Goal: Task Accomplishment & Management: Complete application form

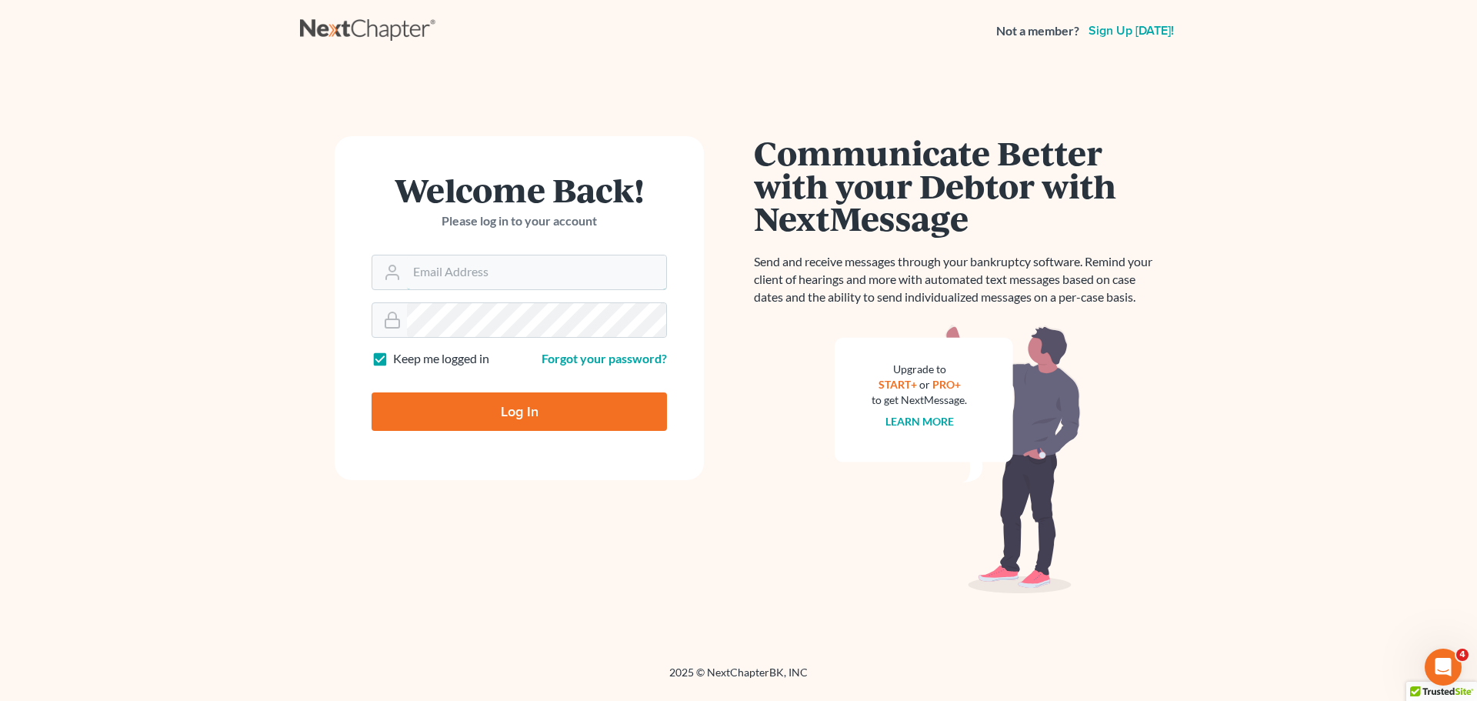
type input "alan@bulielaw.com"
click at [514, 402] on input "Log In" at bounding box center [519, 411] width 295 height 38
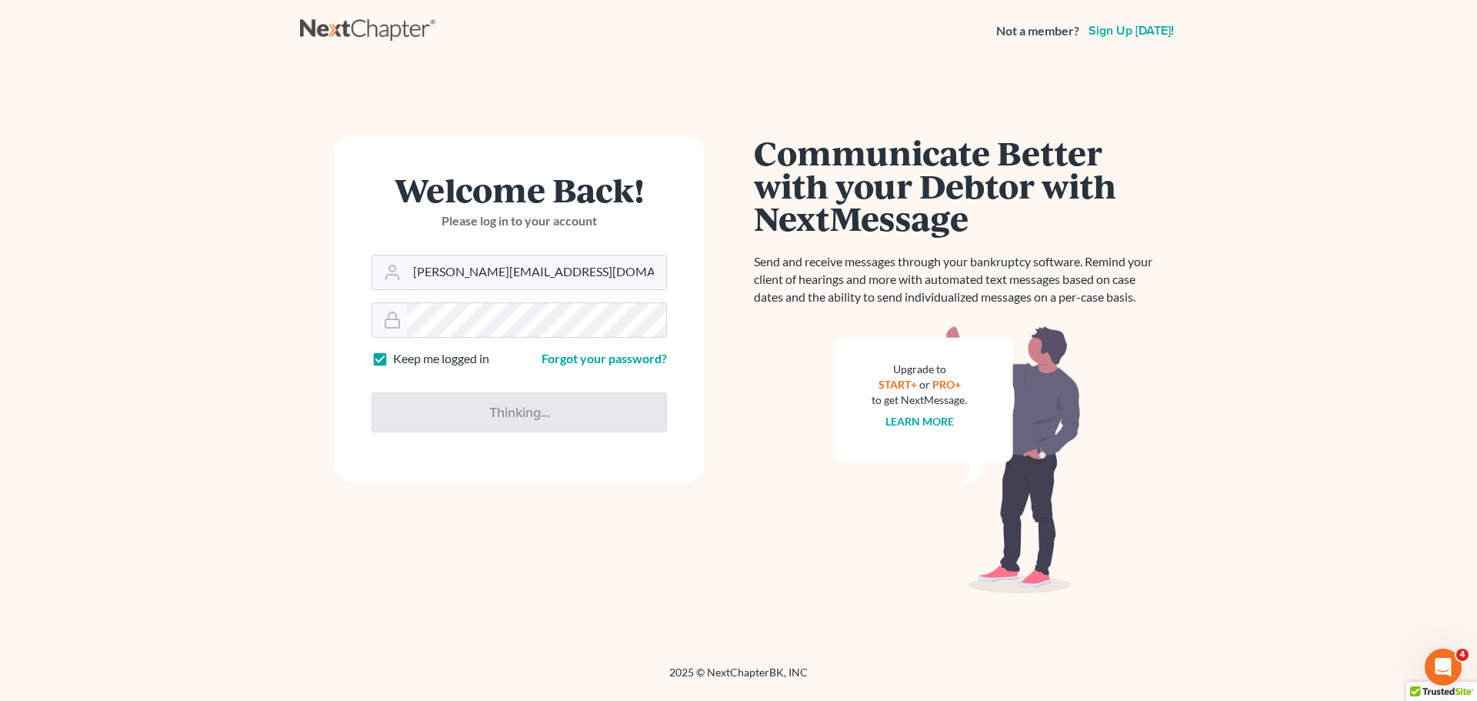
type input "Thinking..."
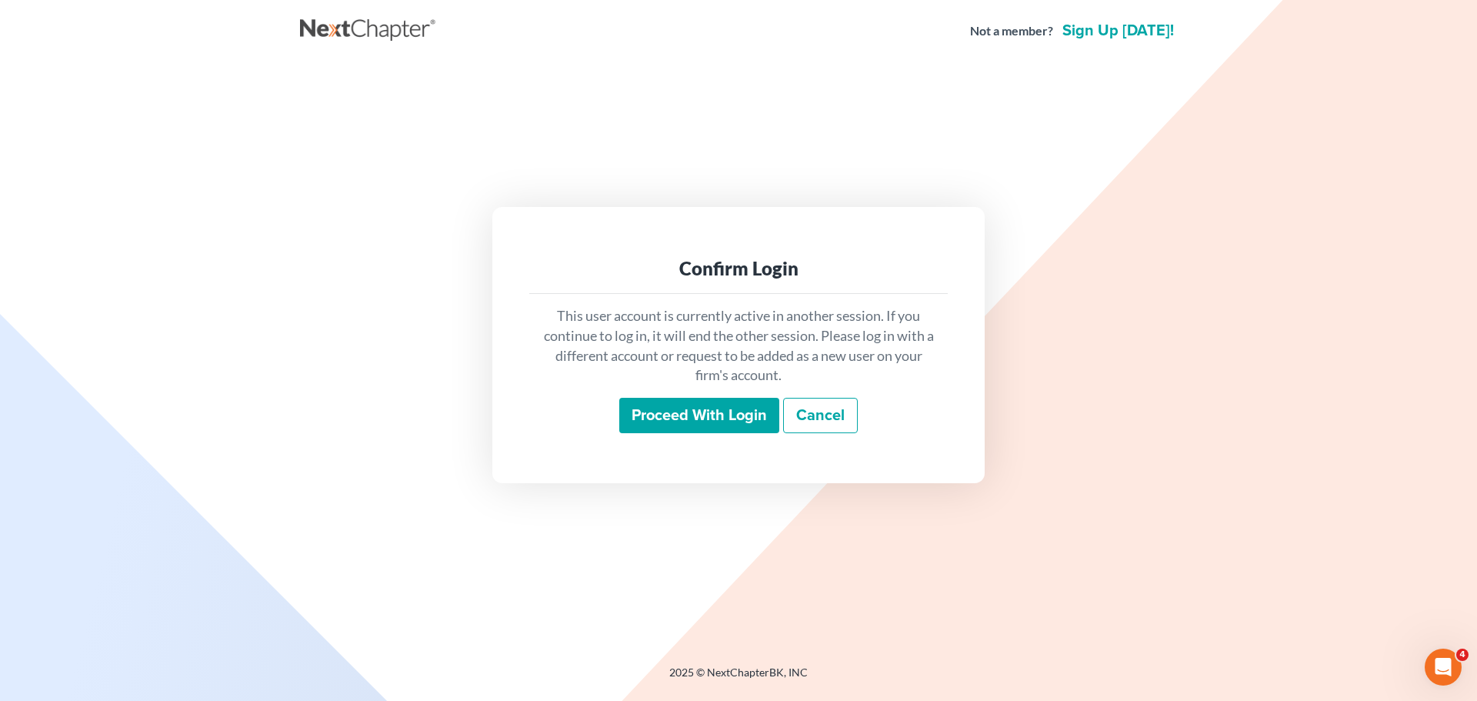
click at [728, 419] on input "Proceed with login" at bounding box center [699, 415] width 160 height 35
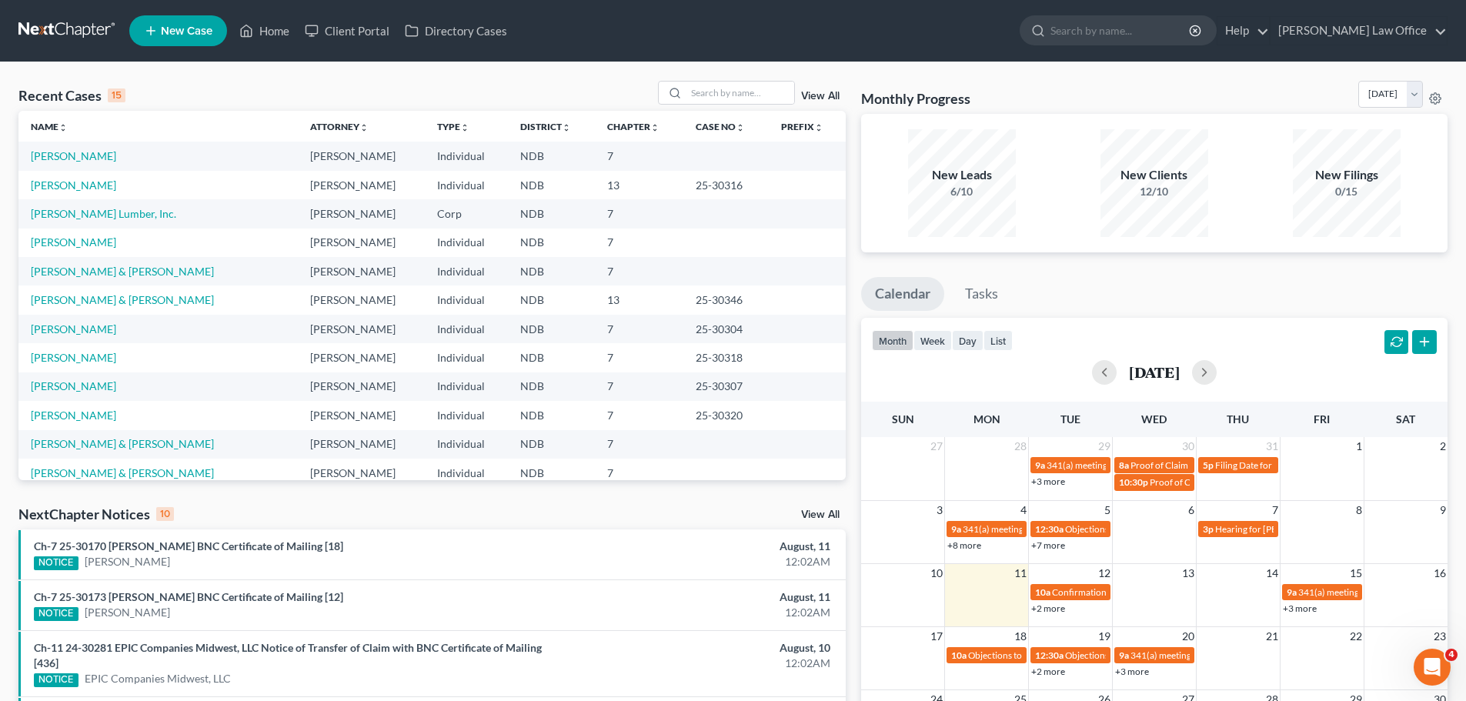
click at [132, 451] on td "[PERSON_NAME] & [PERSON_NAME]" at bounding box center [157, 444] width 279 height 28
click at [127, 445] on link "[PERSON_NAME] & [PERSON_NAME]" at bounding box center [122, 443] width 183 height 13
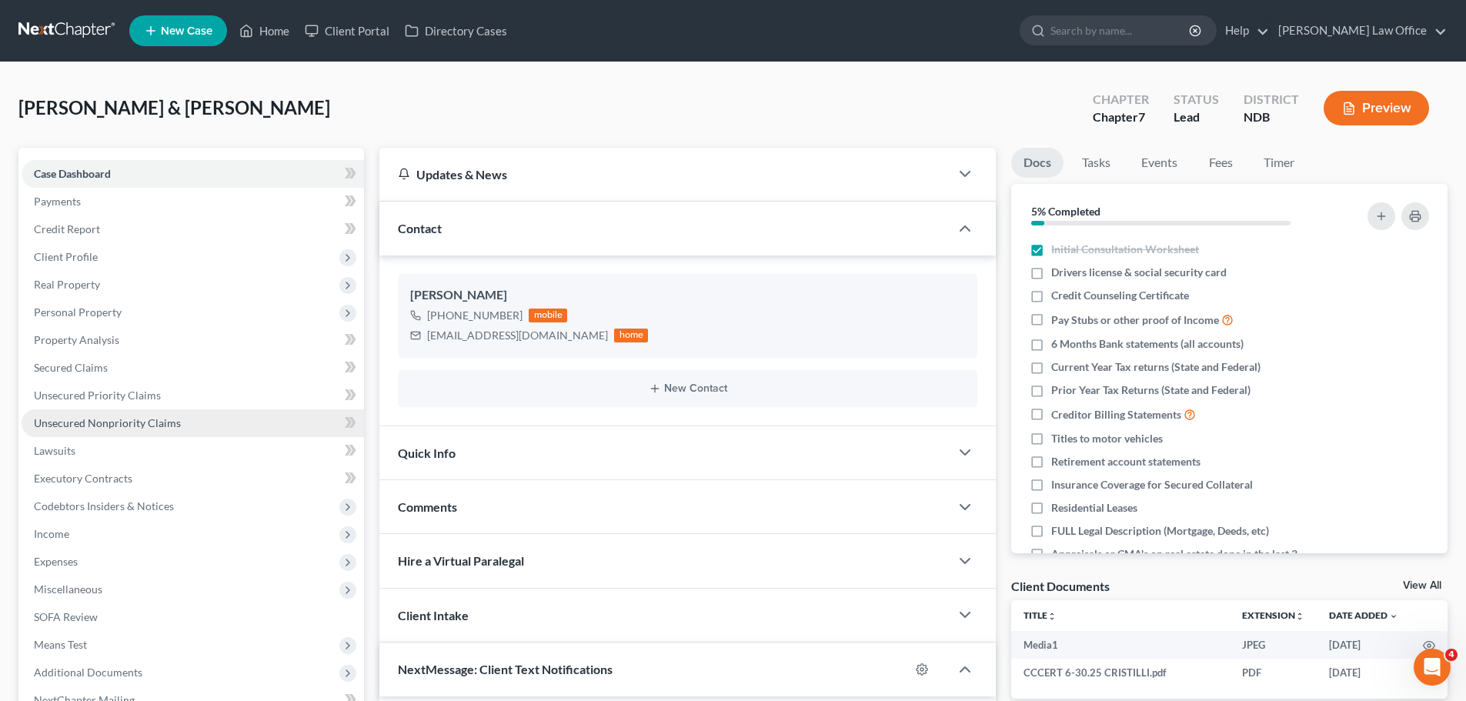
scroll to position [1253, 0]
click at [98, 422] on span "Unsecured Nonpriority Claims" at bounding box center [107, 422] width 147 height 13
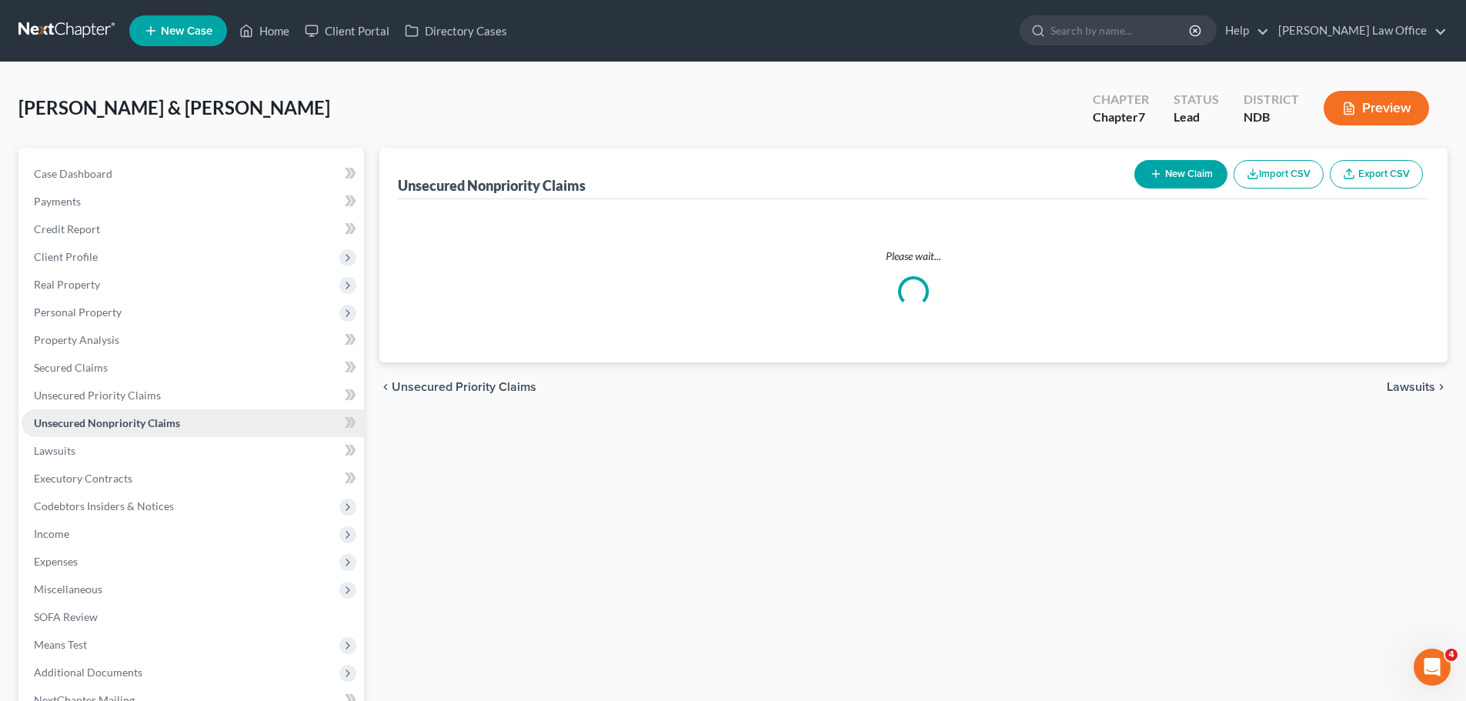
click at [98, 422] on span "Unsecured Nonpriority Claims" at bounding box center [107, 422] width 146 height 13
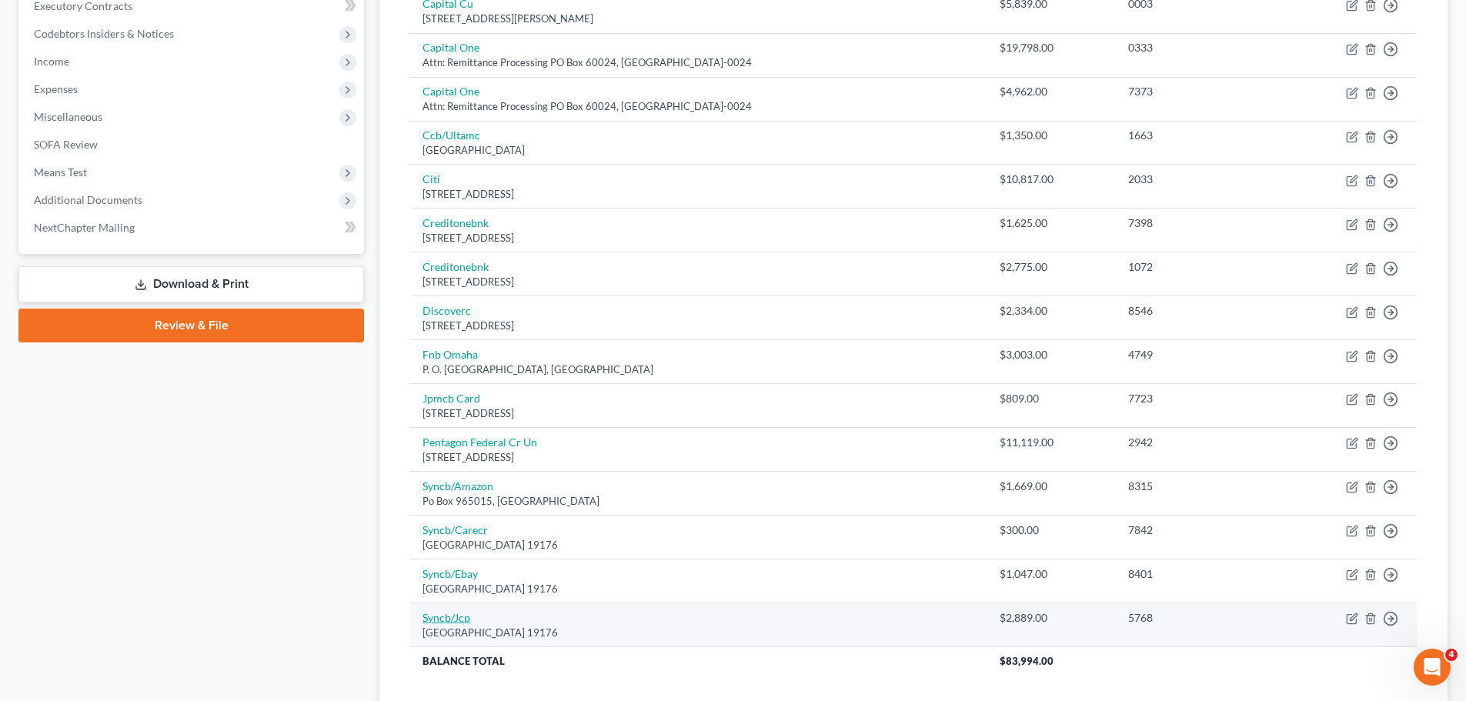
scroll to position [539, 0]
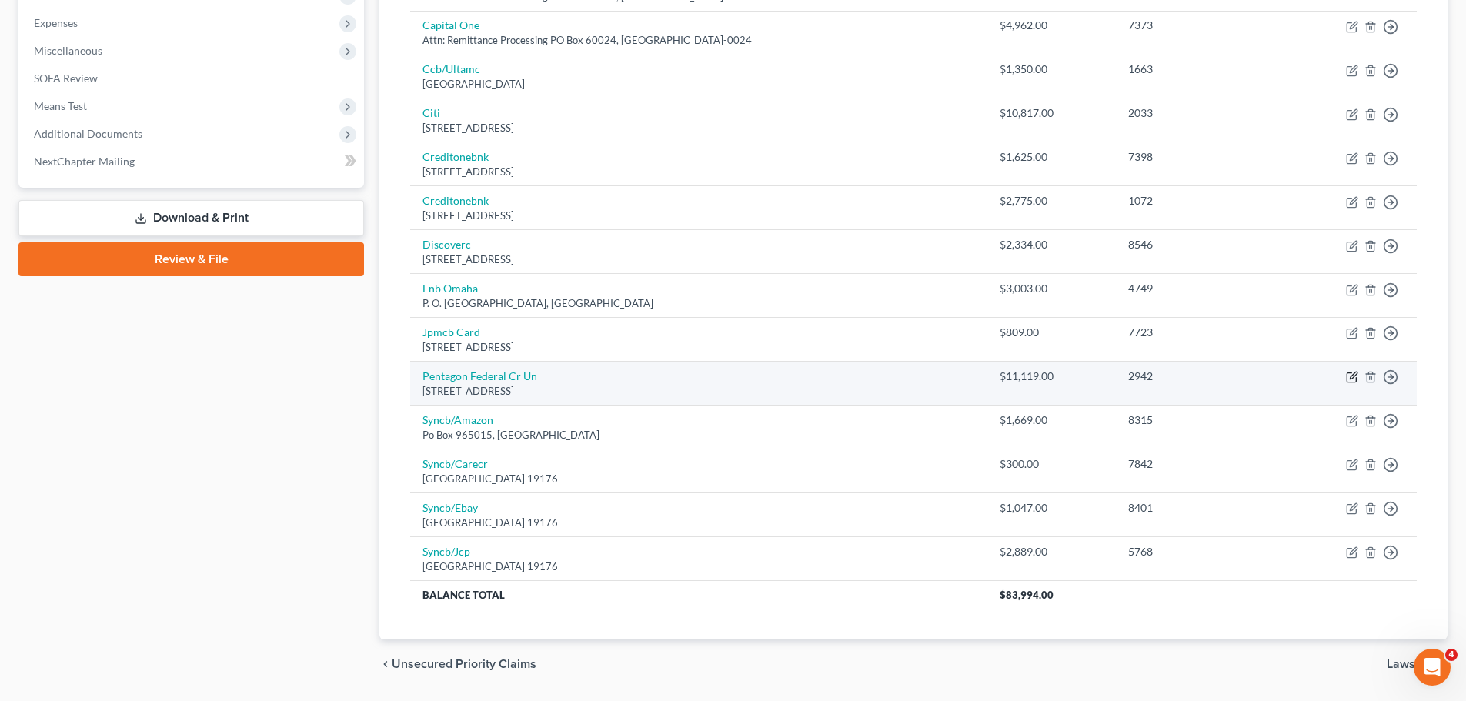
click at [1355, 376] on icon "button" at bounding box center [1352, 375] width 7 height 7
select select "48"
select select "2"
select select "0"
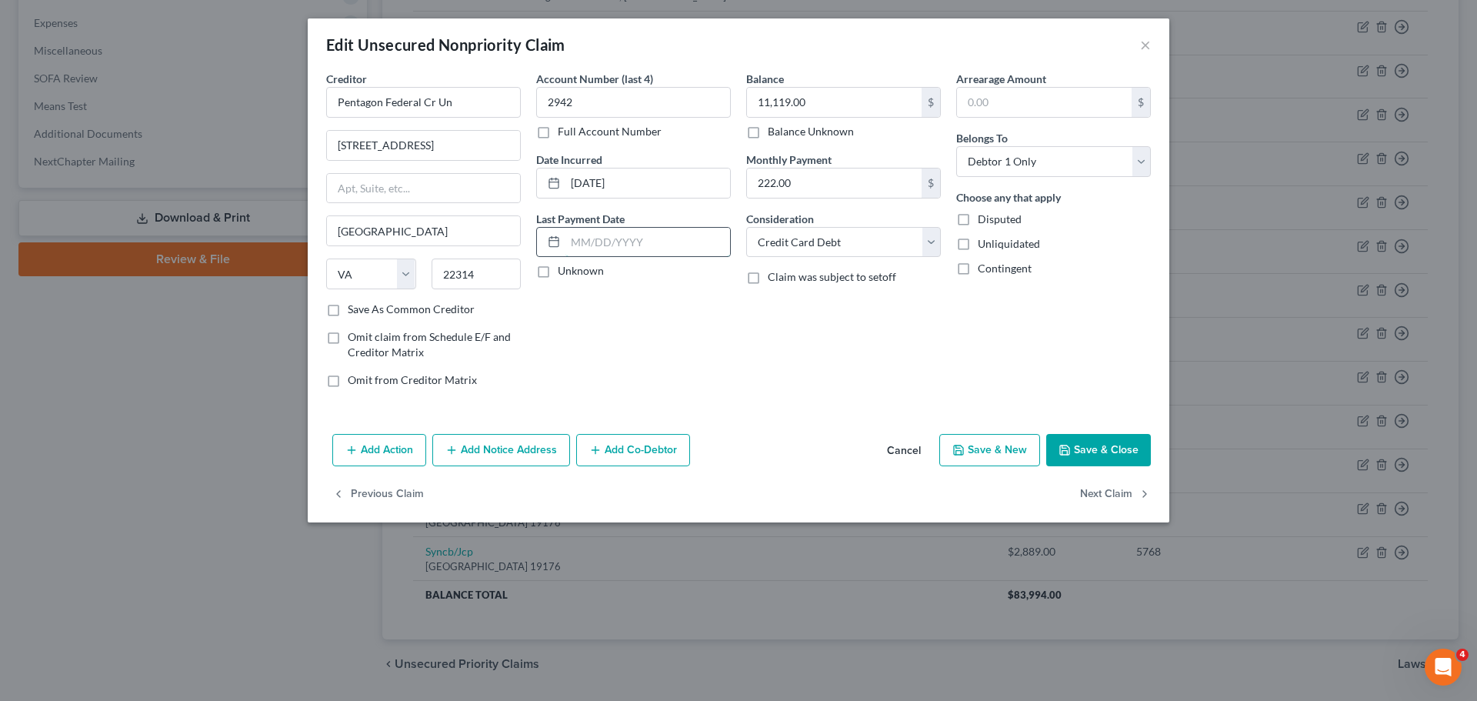
click at [588, 245] on input "text" at bounding box center [647, 242] width 165 height 29
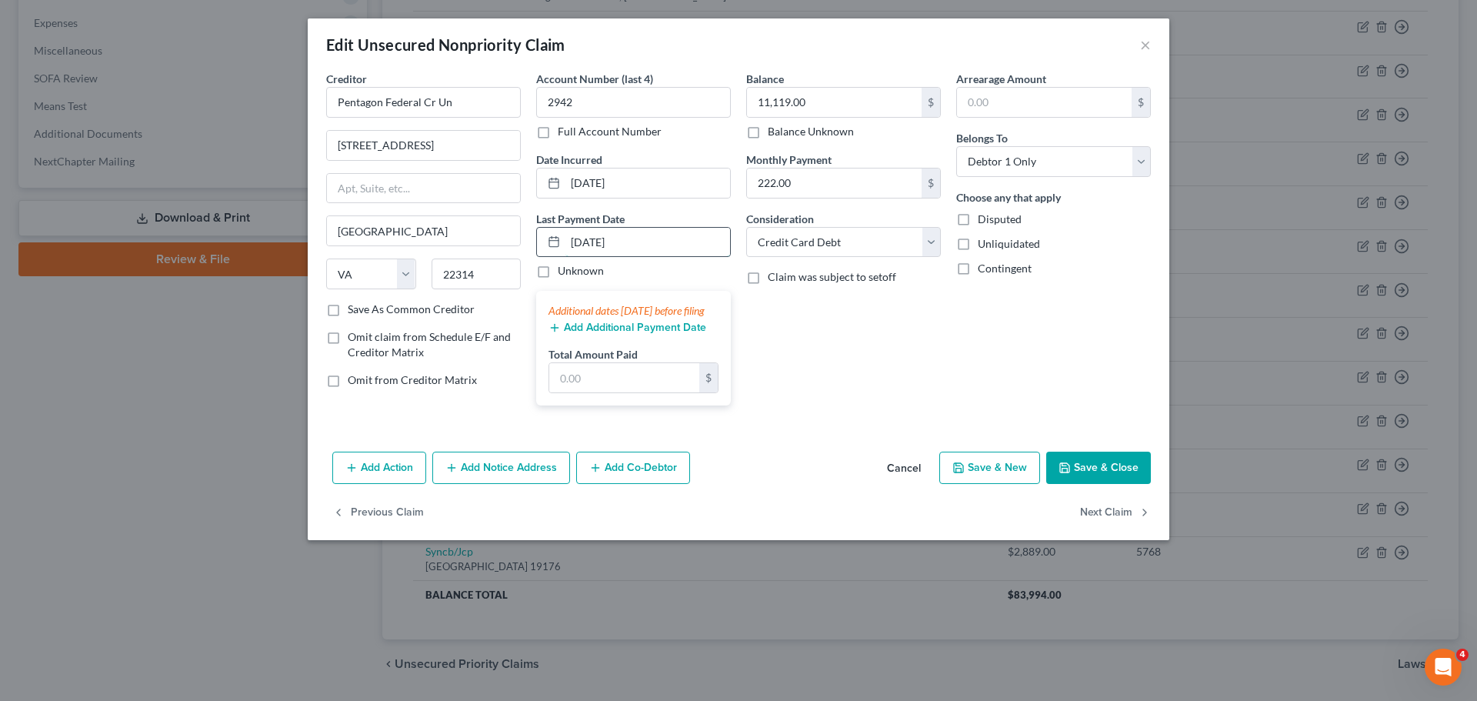
type input "[DATE]"
click at [613, 334] on button "Add Additional Payment Date" at bounding box center [628, 328] width 158 height 12
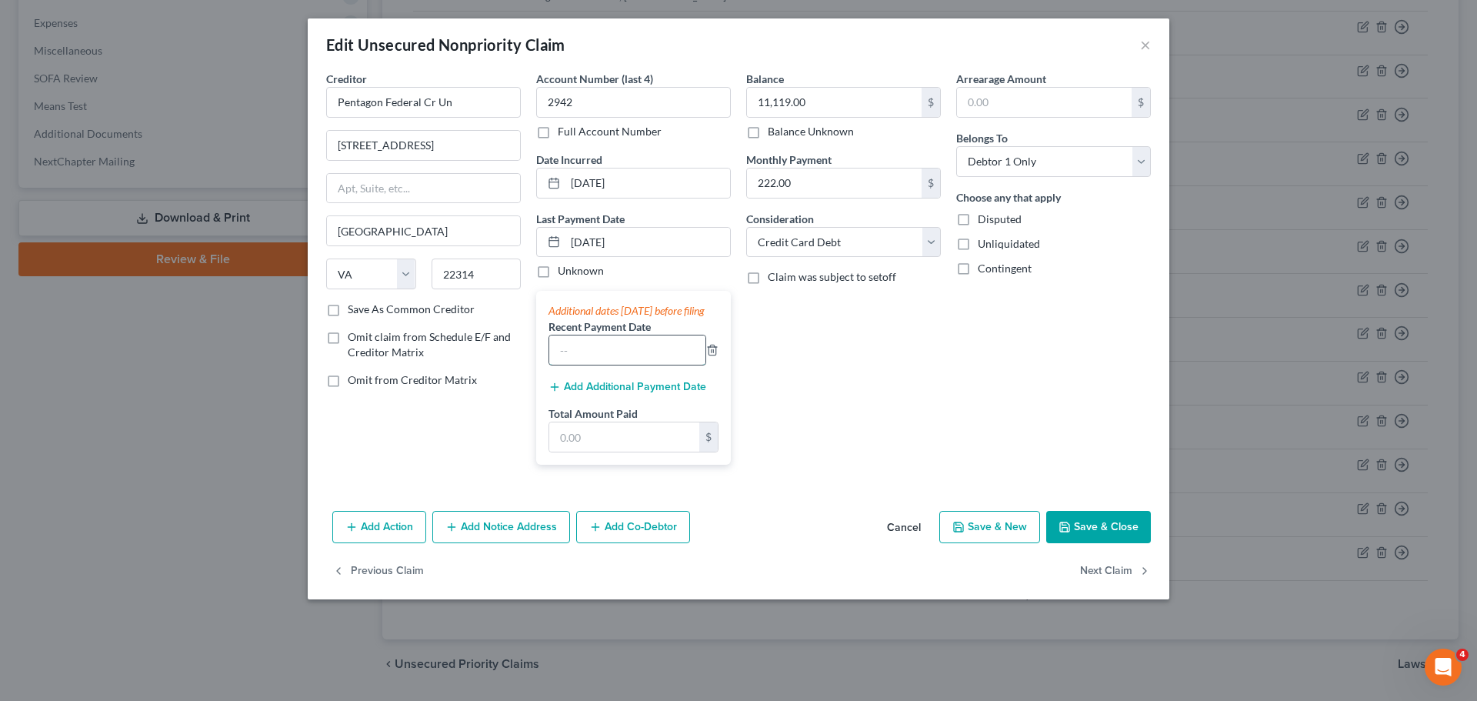
click at [576, 352] on input "text" at bounding box center [627, 349] width 156 height 29
type input "[DATE]"
click at [902, 543] on button "Cancel" at bounding box center [904, 527] width 58 height 31
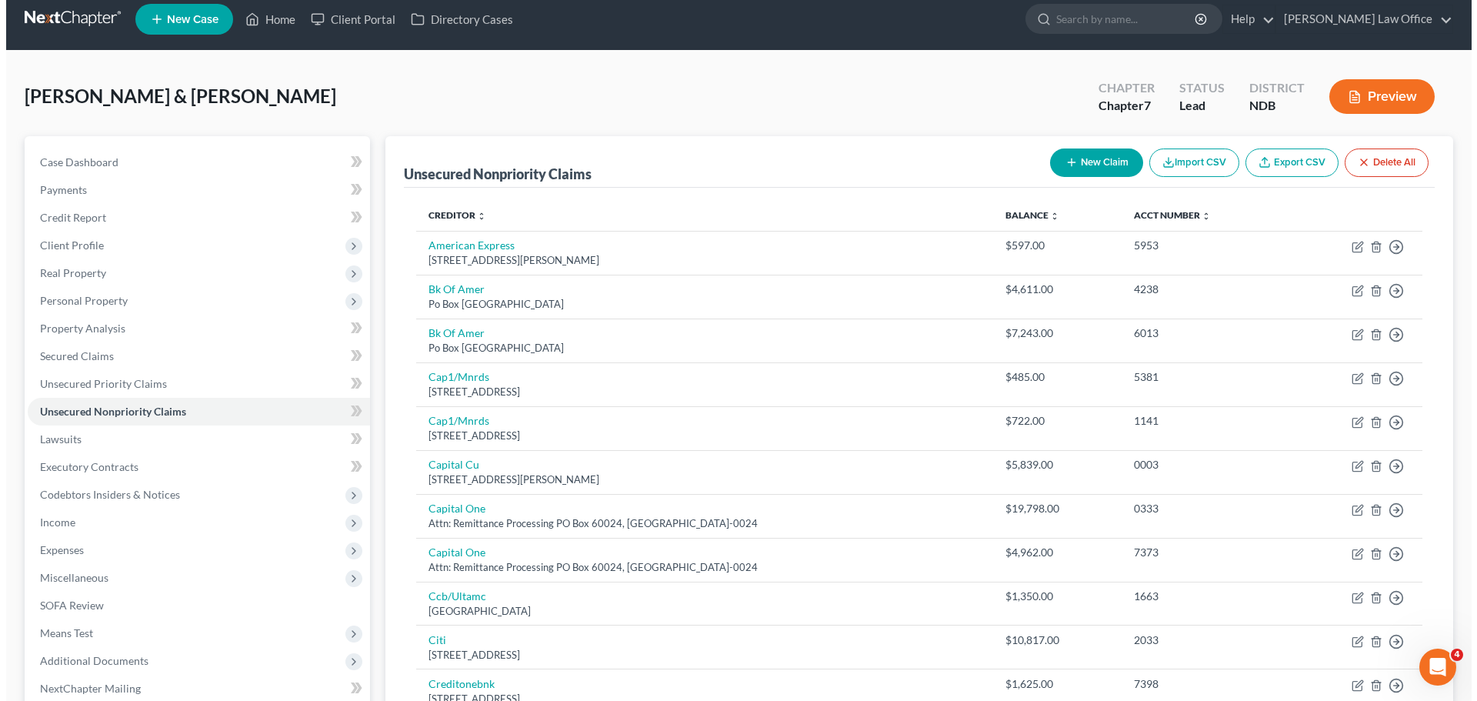
scroll to position [0, 0]
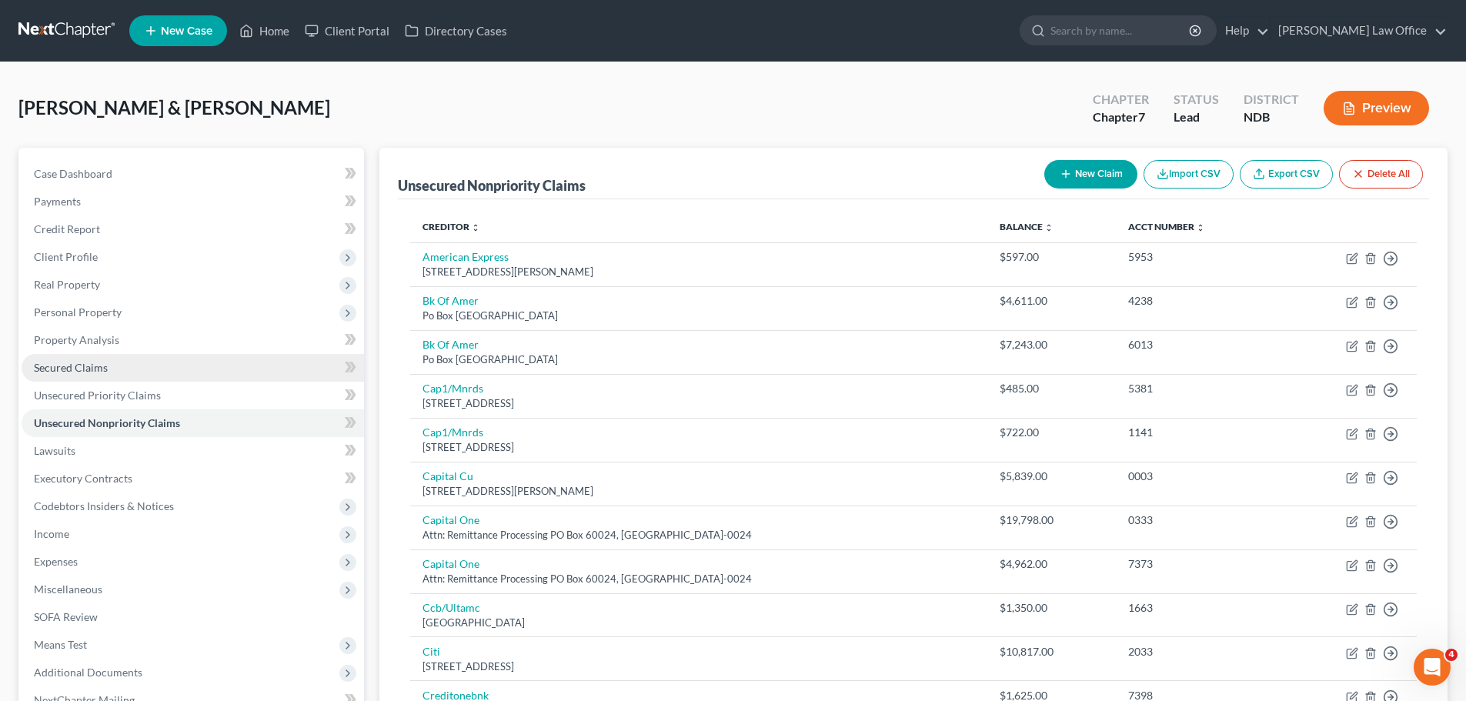
click at [80, 368] on span "Secured Claims" at bounding box center [71, 367] width 74 height 13
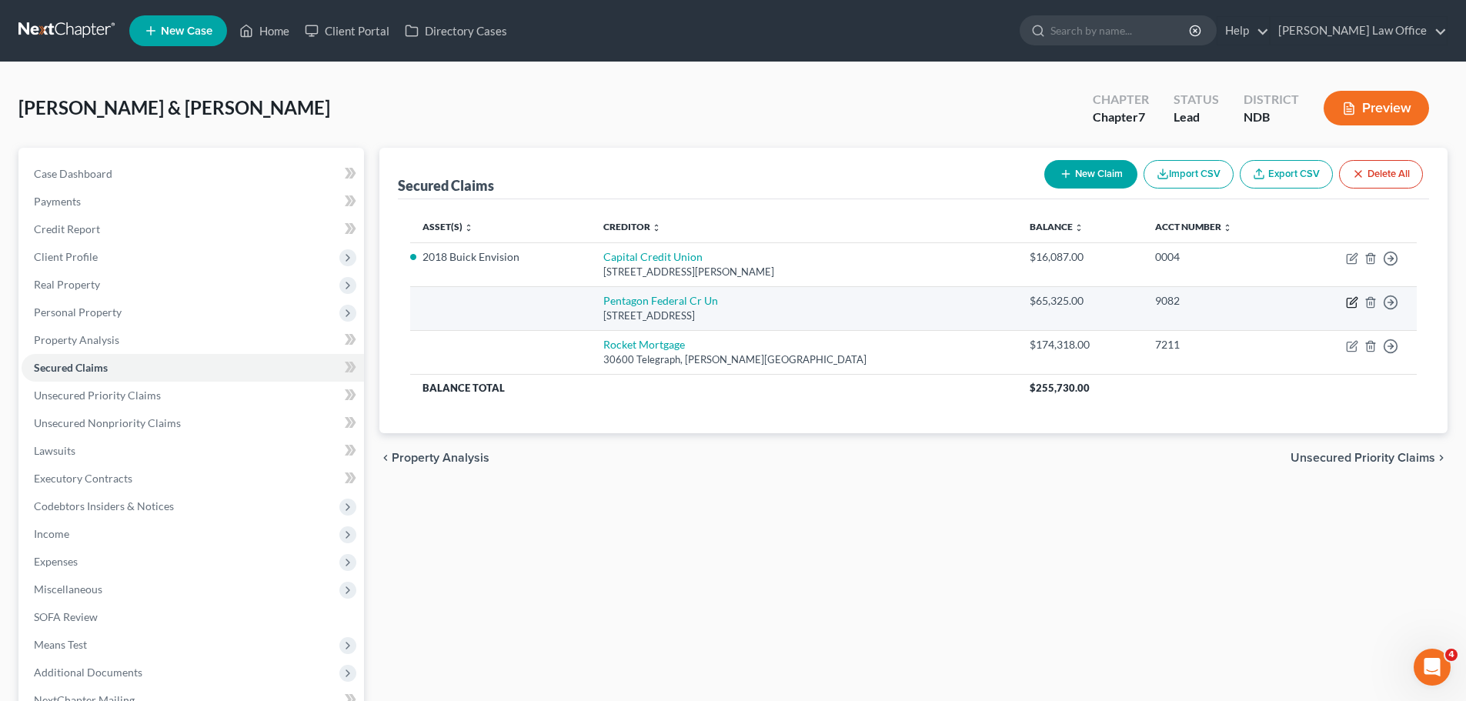
click at [1353, 299] on icon "button" at bounding box center [1352, 302] width 12 height 12
select select "48"
select select "0"
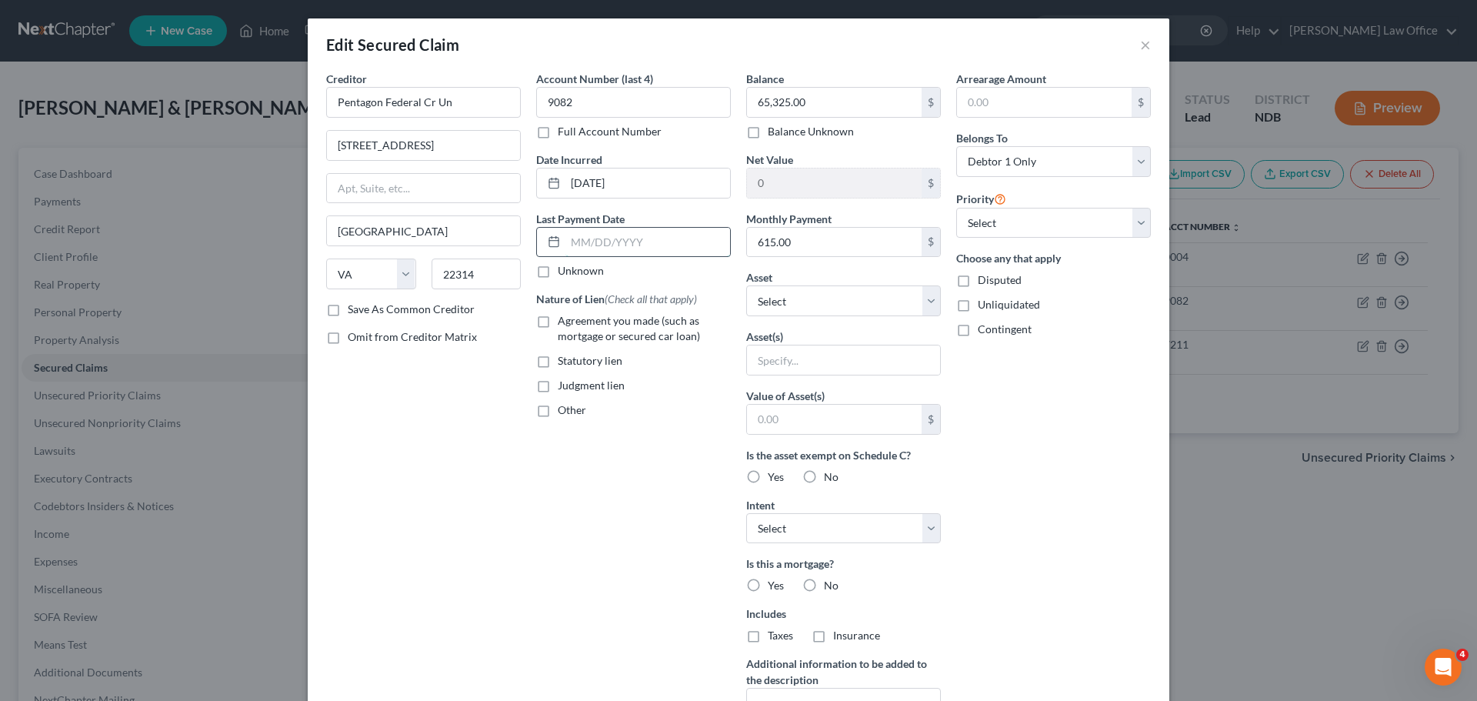
click at [569, 239] on input "text" at bounding box center [647, 242] width 165 height 29
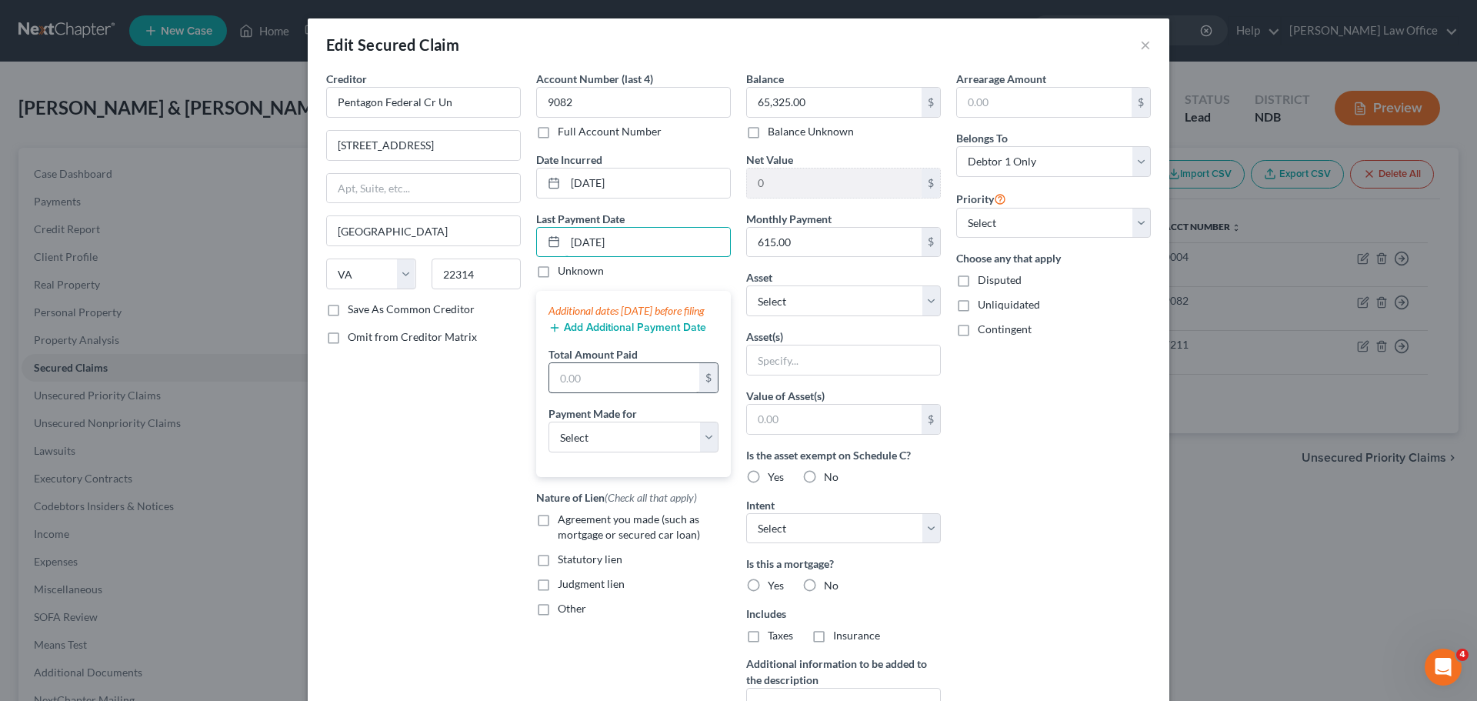
type input "[DATE]"
click at [604, 392] on input "text" at bounding box center [624, 377] width 150 height 29
type input "0"
click at [616, 334] on button "Add Additional Payment Date" at bounding box center [628, 328] width 158 height 12
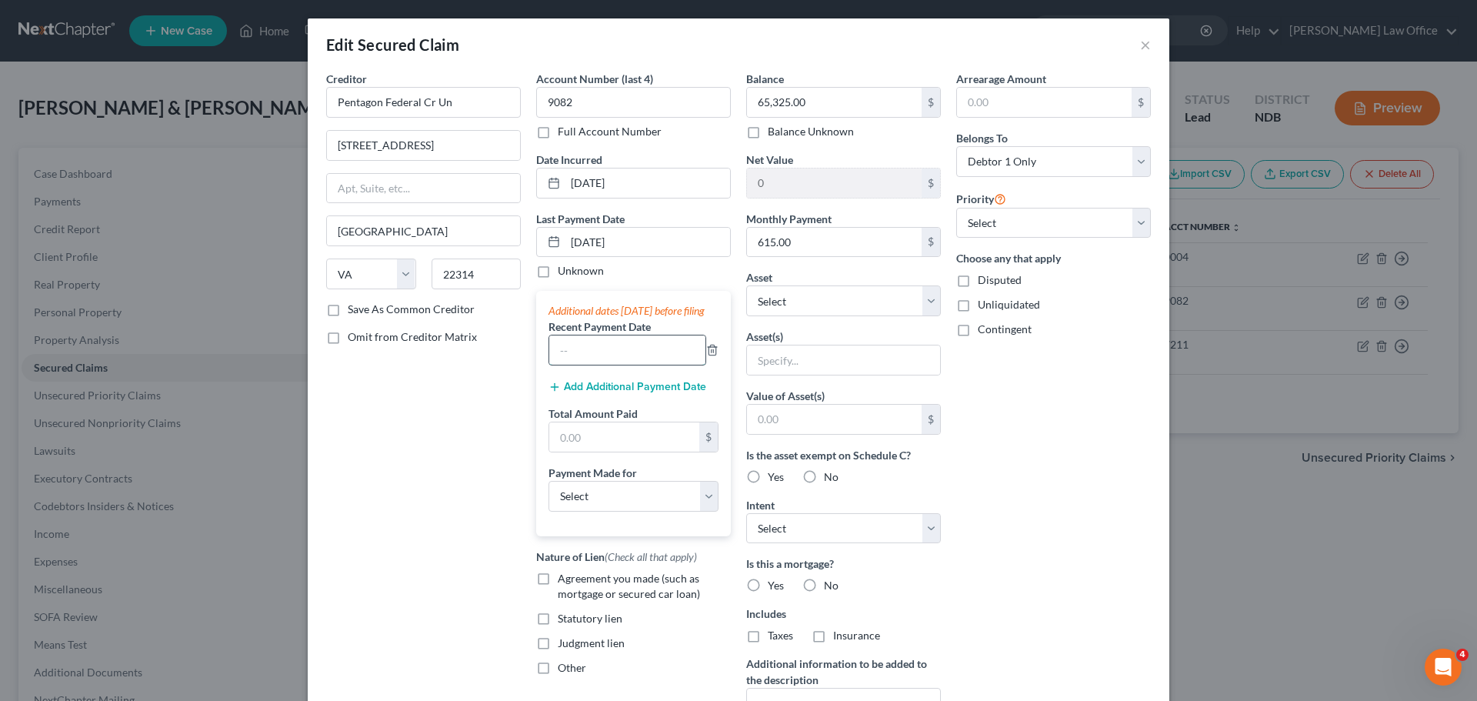
click at [596, 365] on input "text" at bounding box center [627, 349] width 156 height 29
type input "[DATE]"
click at [629, 393] on button "Add Additional Payment Date" at bounding box center [628, 387] width 158 height 12
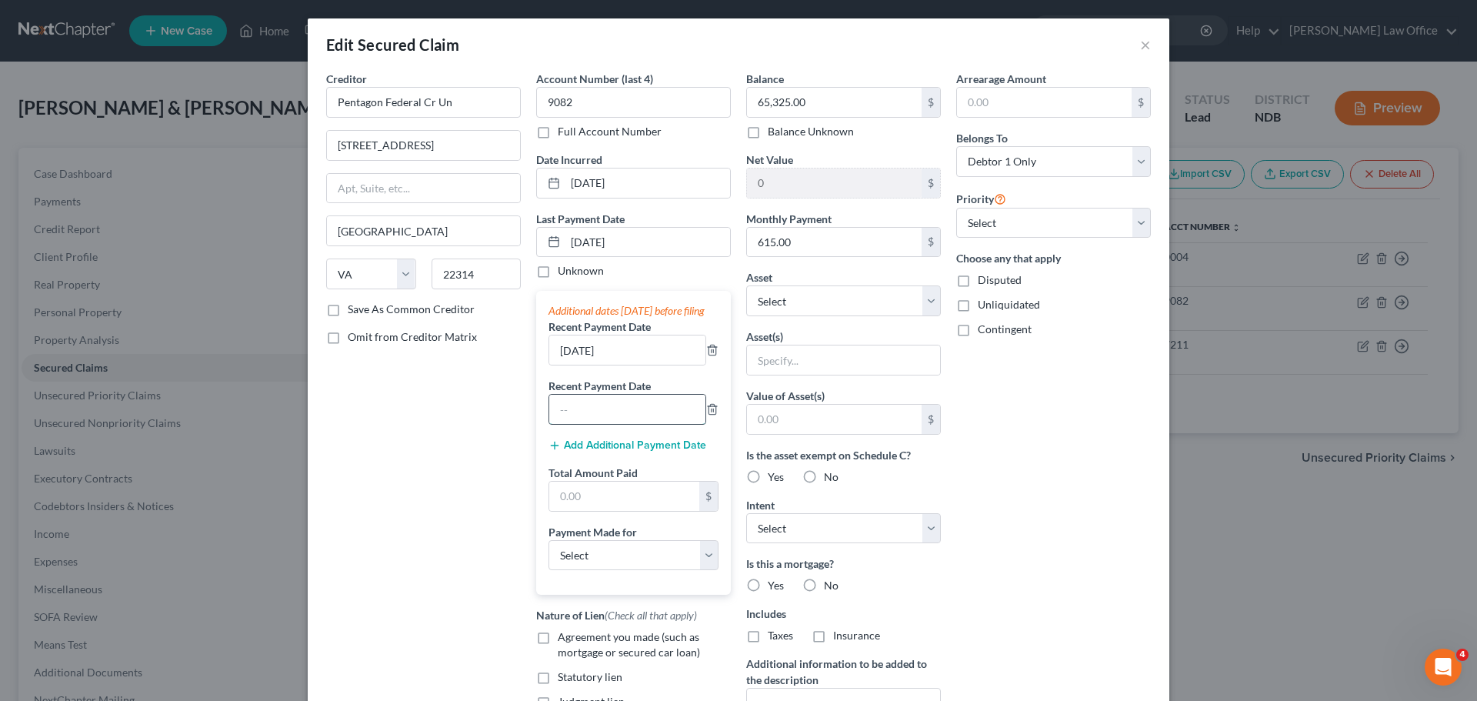
click at [585, 424] on input "text" at bounding box center [627, 409] width 156 height 29
type input "[DATE]"
click at [606, 511] on input "text" at bounding box center [624, 496] width 150 height 29
type input "1,674.30"
click at [697, 570] on select "Select Car Credit Card Loan Repayment Mortgage Other Suppliers Or Vendors" at bounding box center [634, 555] width 170 height 31
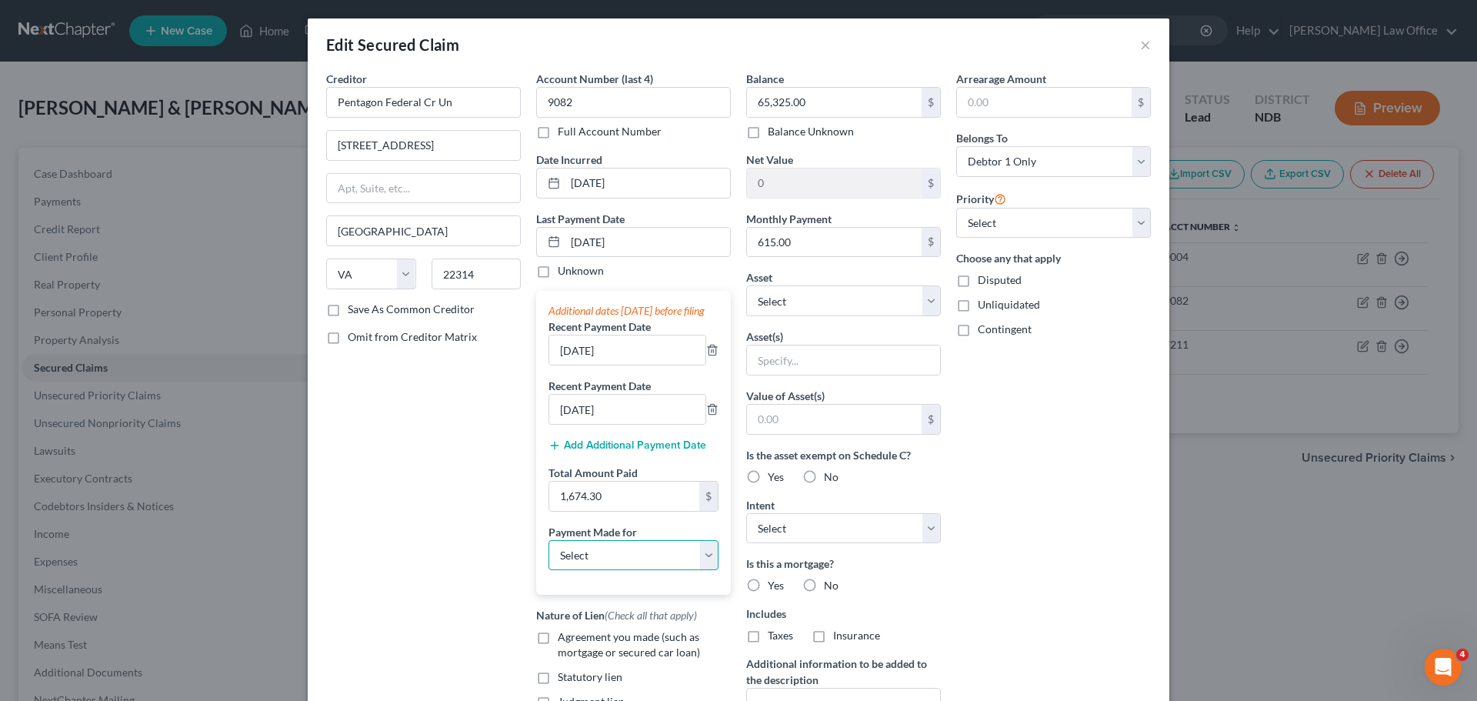
select select "3"
click at [549, 555] on select "Select Car Credit Card Loan Repayment Mortgage Other Suppliers Or Vendors" at bounding box center [634, 555] width 170 height 31
click at [1143, 225] on select "Select 1st 2nd 3rd 4th 5th 6th 7th 8th 9th 10th 11th 12th 13th 14th 15th 16th 1…" at bounding box center [1053, 223] width 195 height 31
select select "1"
click at [956, 208] on select "Select 1st 2nd 3rd 4th 5th 6th 7th 8th 9th 10th 11th 12th 13th 14th 15th 16th 1…" at bounding box center [1053, 223] width 195 height 31
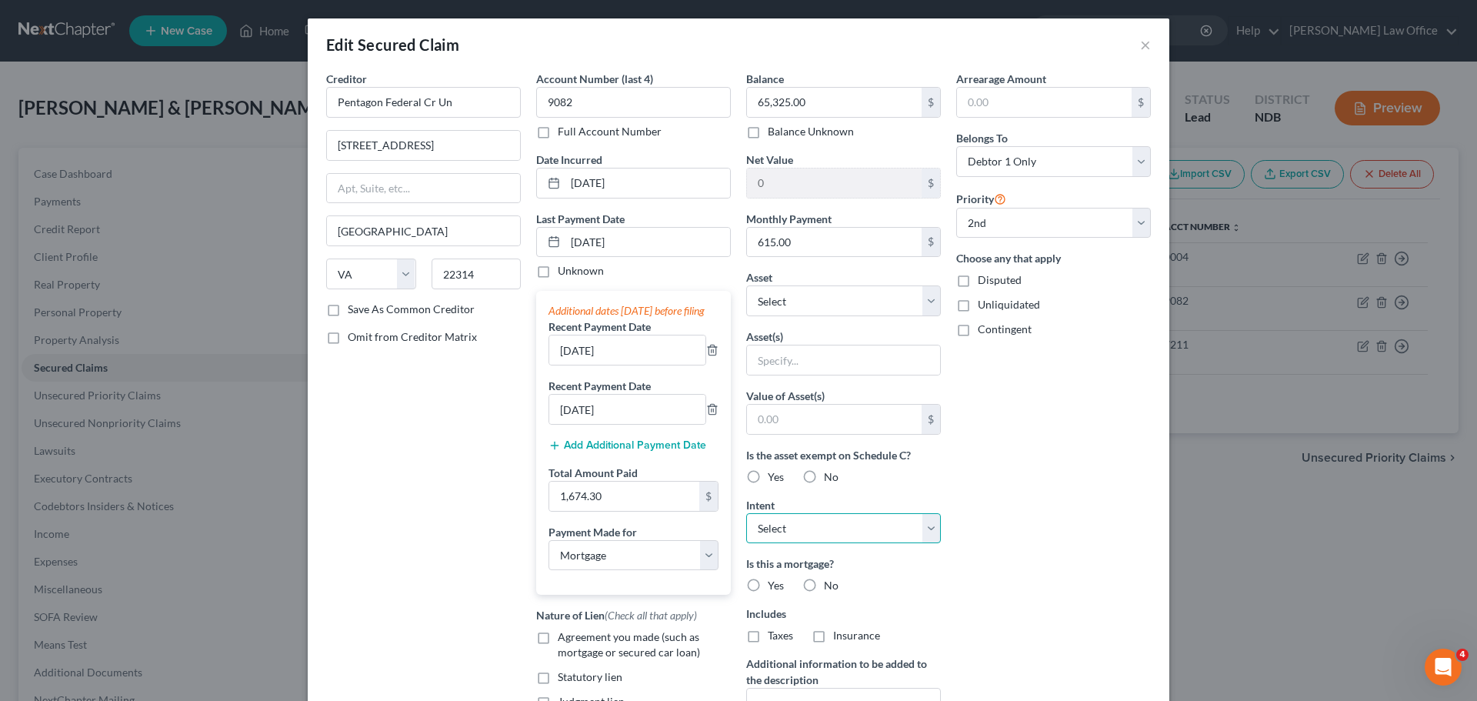
click at [921, 529] on select "Select Surrender Redeem Reaffirm Avoid Other" at bounding box center [843, 528] width 195 height 31
select select "2"
click at [746, 513] on select "Select Surrender Redeem Reaffirm Avoid Other" at bounding box center [843, 528] width 195 height 31
click at [768, 582] on label "Yes" at bounding box center [776, 585] width 16 height 15
click at [774, 582] on input "Yes" at bounding box center [779, 583] width 10 height 10
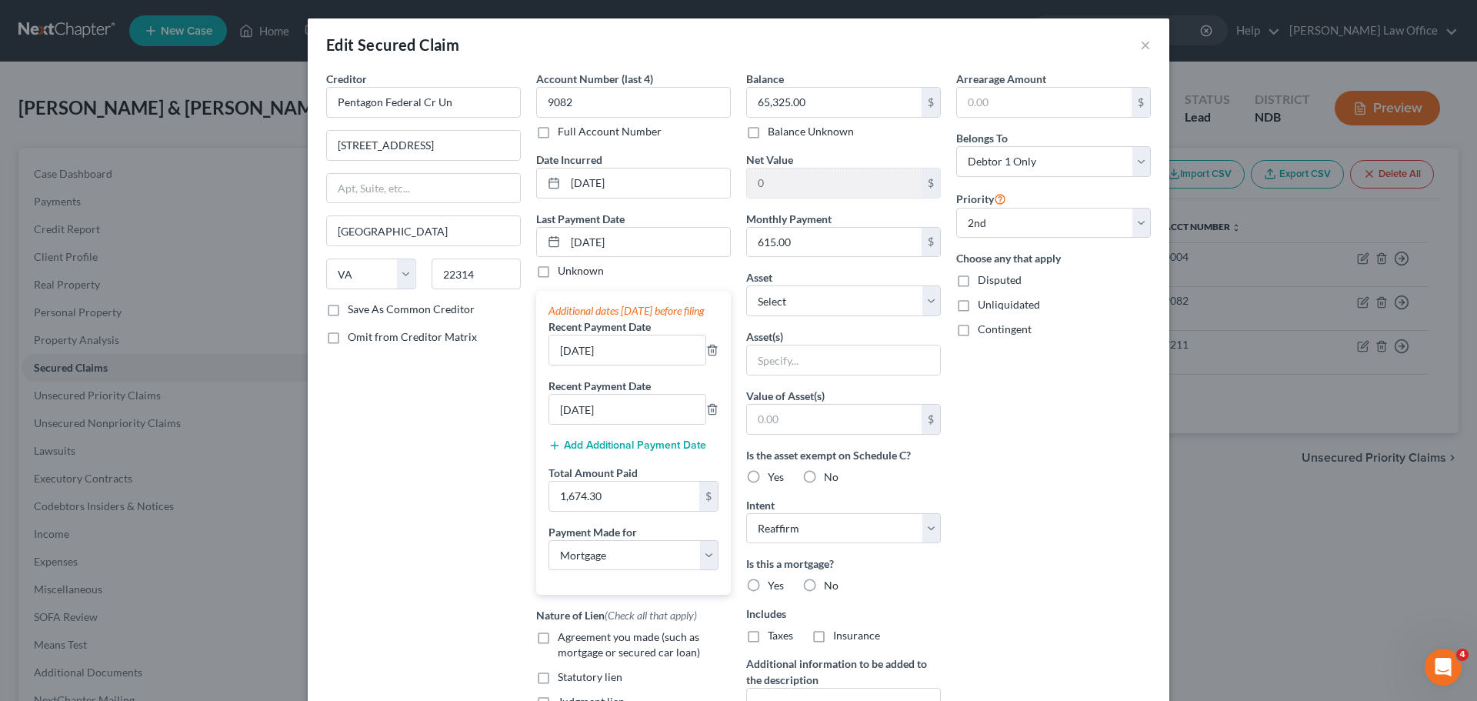
radio input "true"
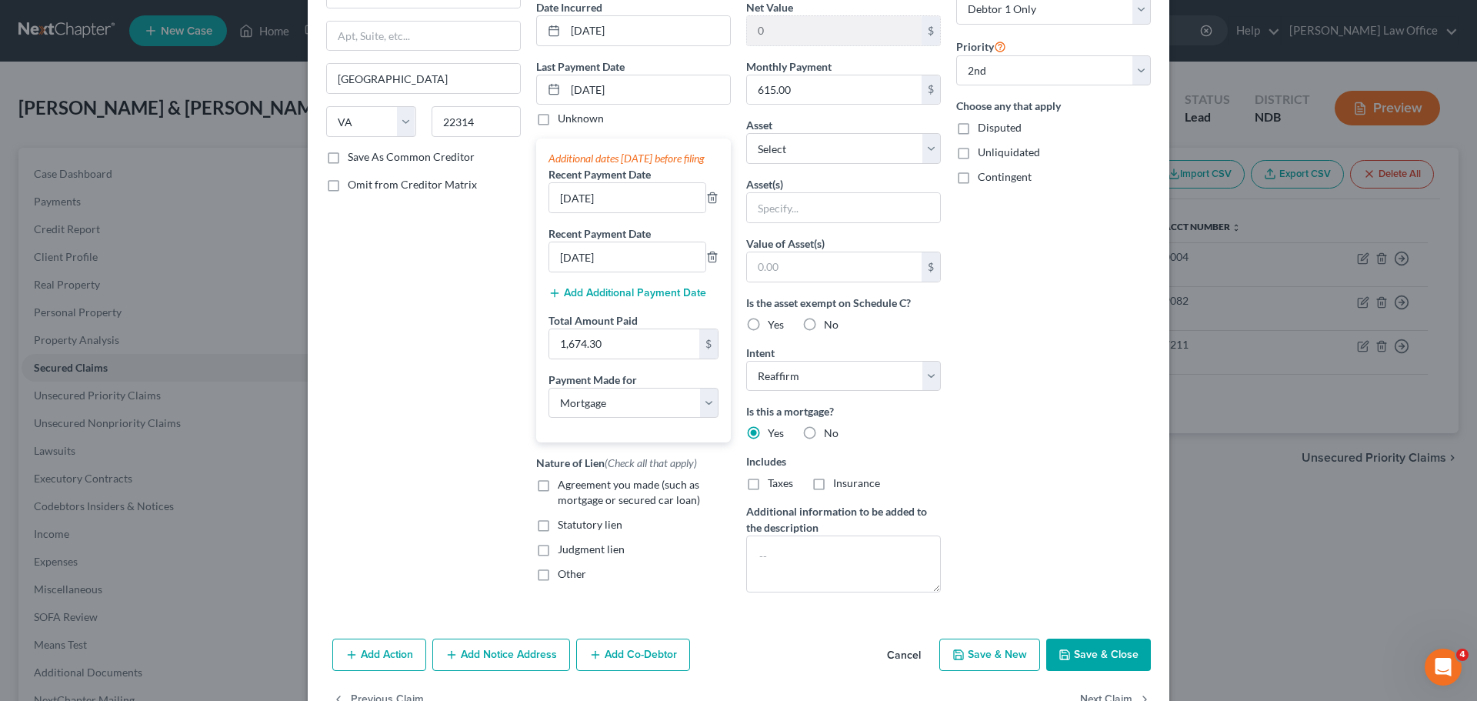
scroll to position [154, 0]
click at [926, 138] on select "Select Other Multiple Assets 2018 Buick Envision - $15395.0 [STREET_ADDRESS][PE…" at bounding box center [843, 147] width 195 height 31
select select "3"
click at [746, 132] on select "Select Other Multiple Assets 2018 Buick Envision - $15395.0 [STREET_ADDRESS][PE…" at bounding box center [843, 147] width 195 height 31
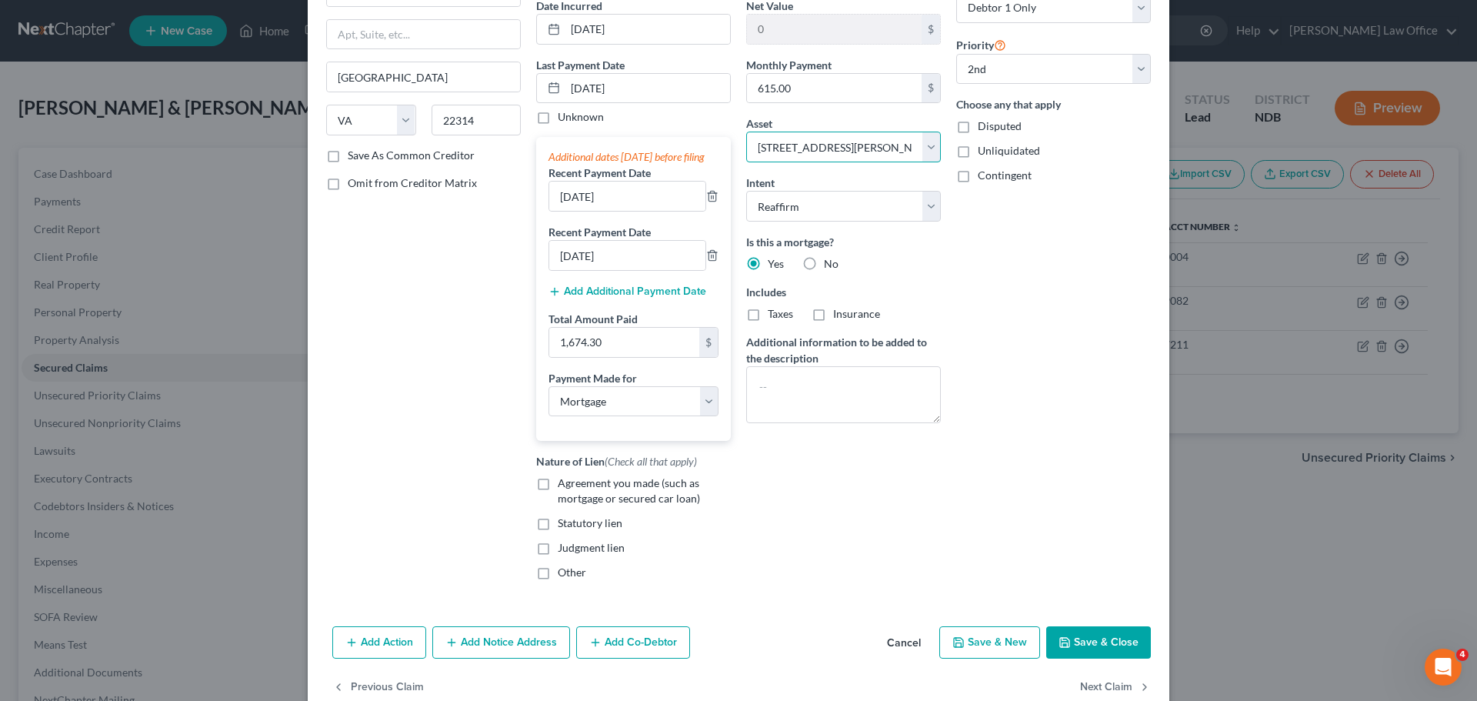
scroll to position [202, 0]
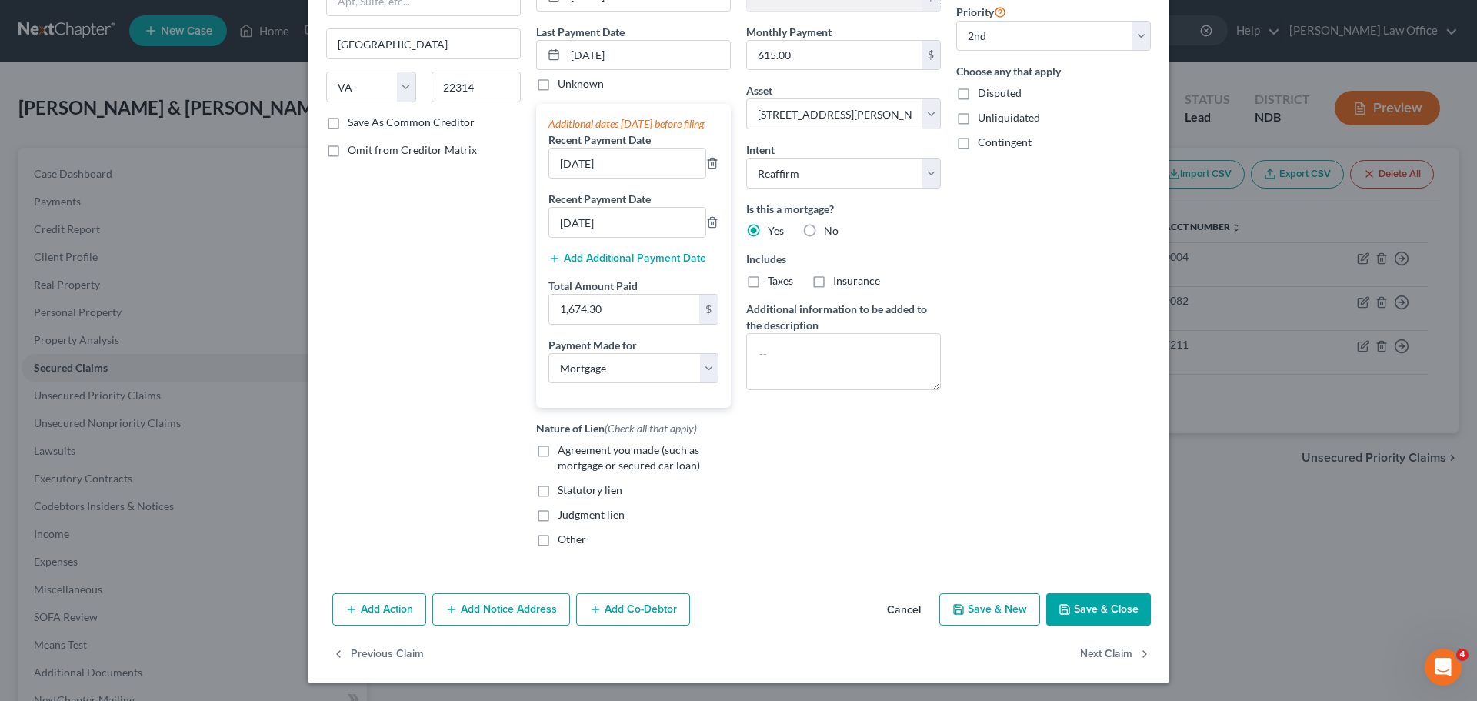
click at [558, 451] on label "Agreement you made (such as mortgage or secured car loan)" at bounding box center [644, 457] width 173 height 31
click at [564, 451] on input "Agreement you made (such as mortgage or secured car loan)" at bounding box center [569, 447] width 10 height 10
checkbox input "true"
click at [348, 115] on label "Save As Common Creditor" at bounding box center [411, 122] width 127 height 15
click at [354, 115] on input "Save As Common Creditor" at bounding box center [359, 120] width 10 height 10
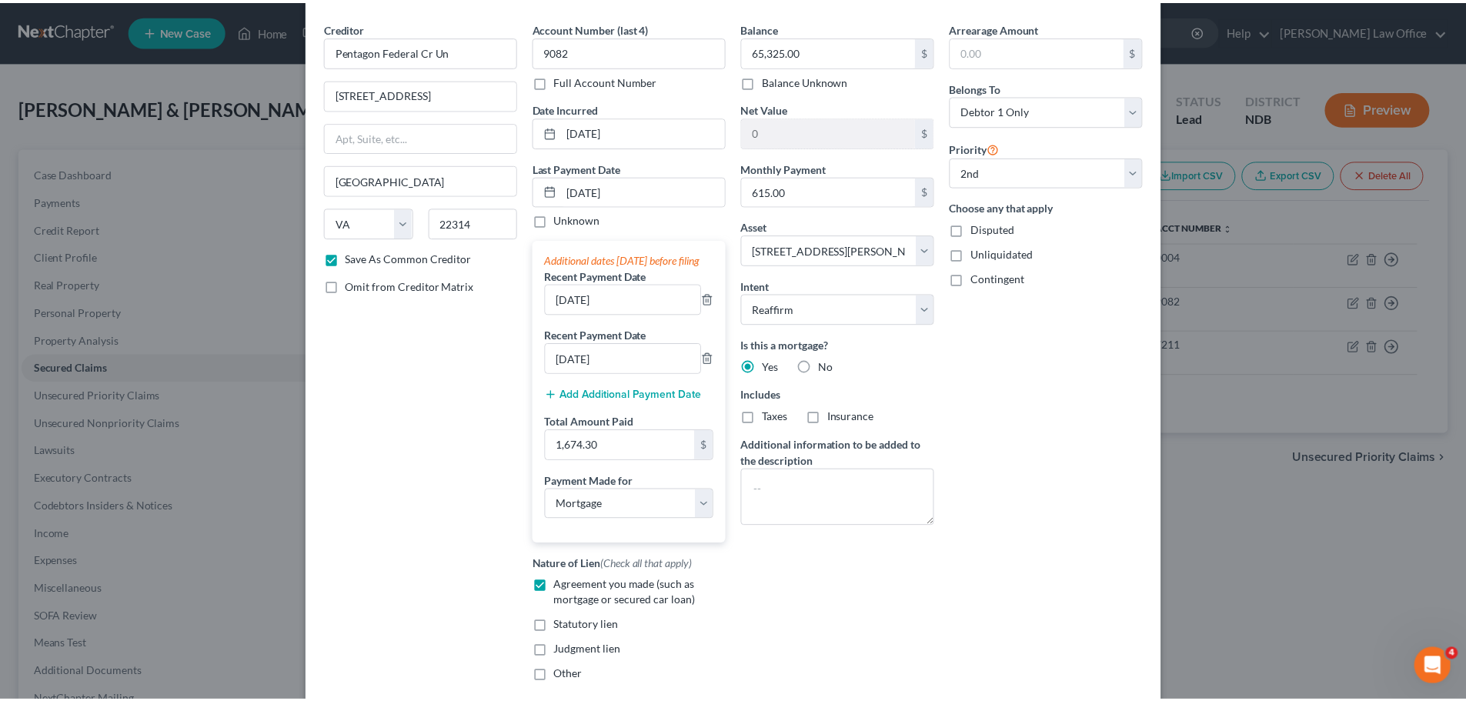
scroll to position [154, 0]
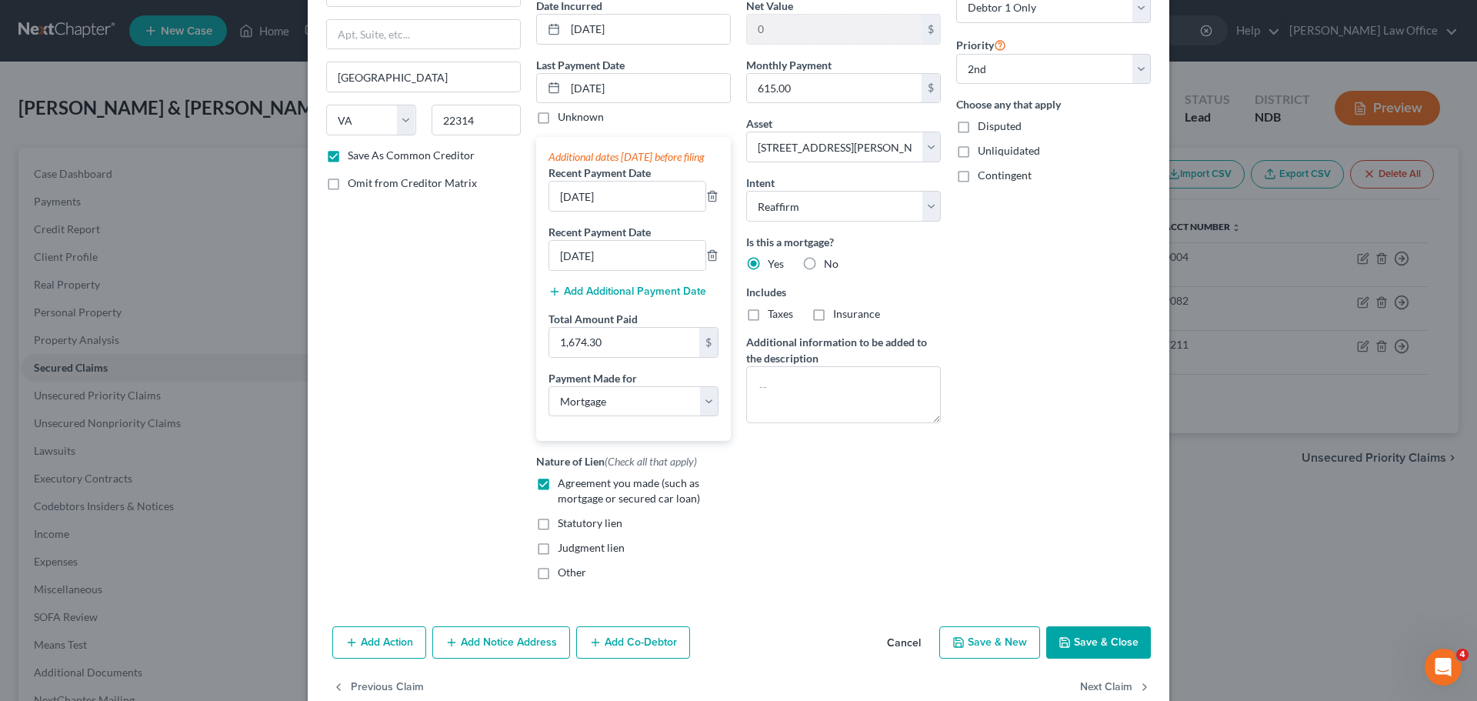
click at [1073, 654] on button "Save & Close" at bounding box center [1098, 642] width 105 height 32
checkbox input "false"
select select
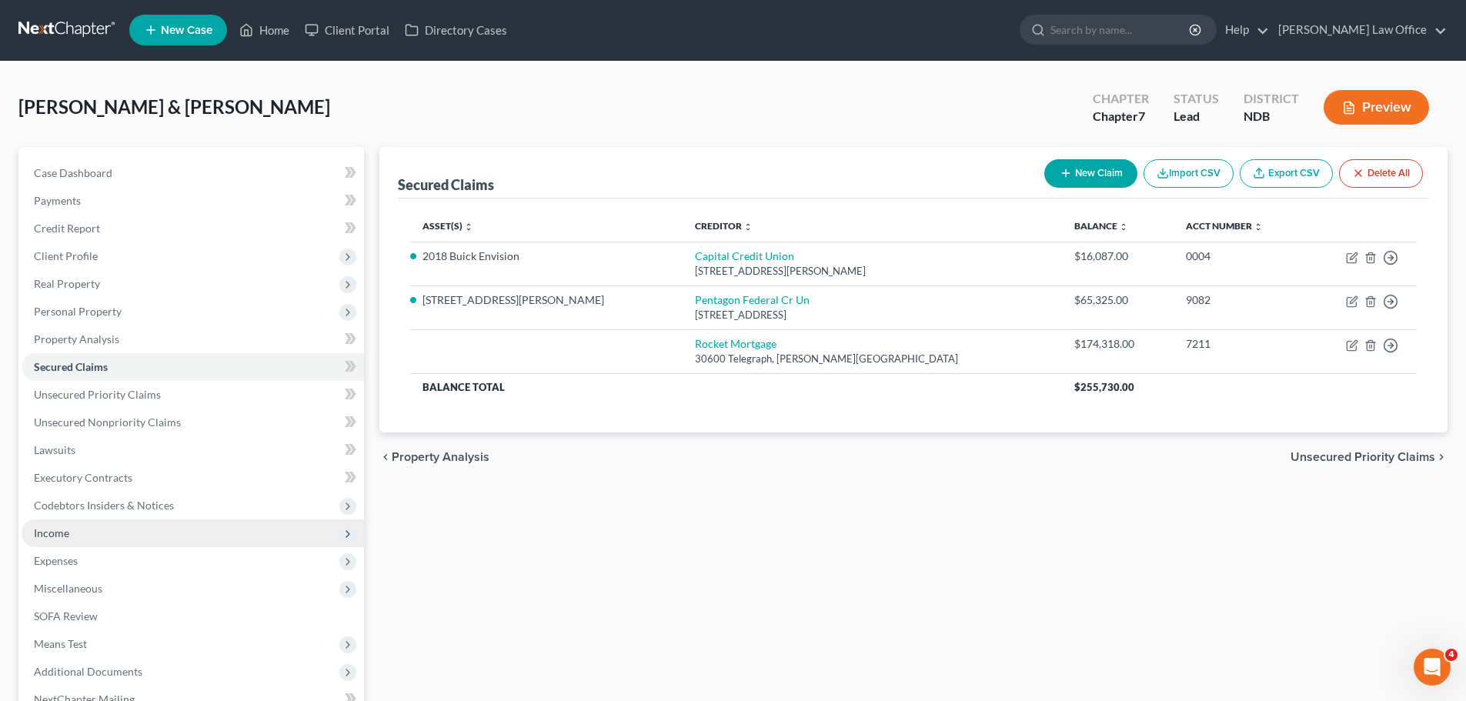
scroll to position [0, 0]
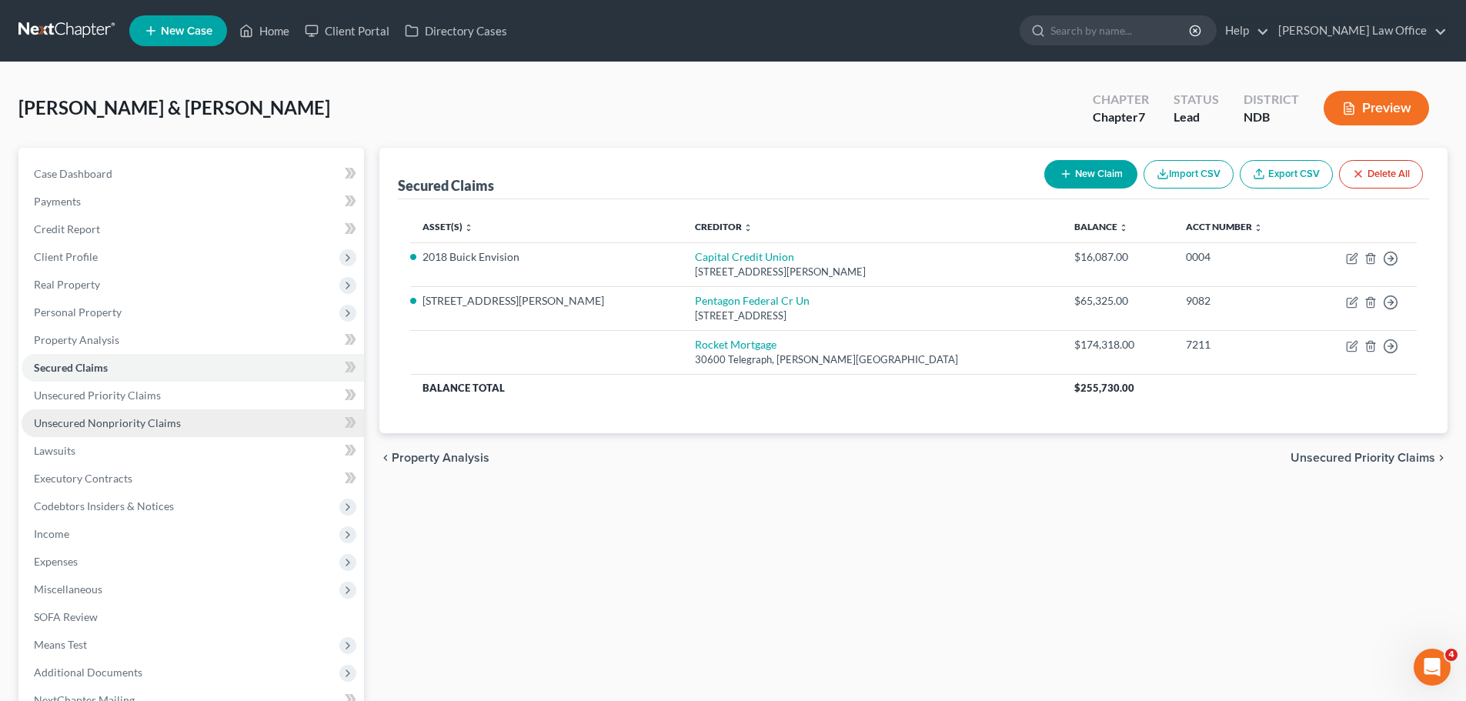
click at [73, 421] on span "Unsecured Nonpriority Claims" at bounding box center [107, 422] width 147 height 13
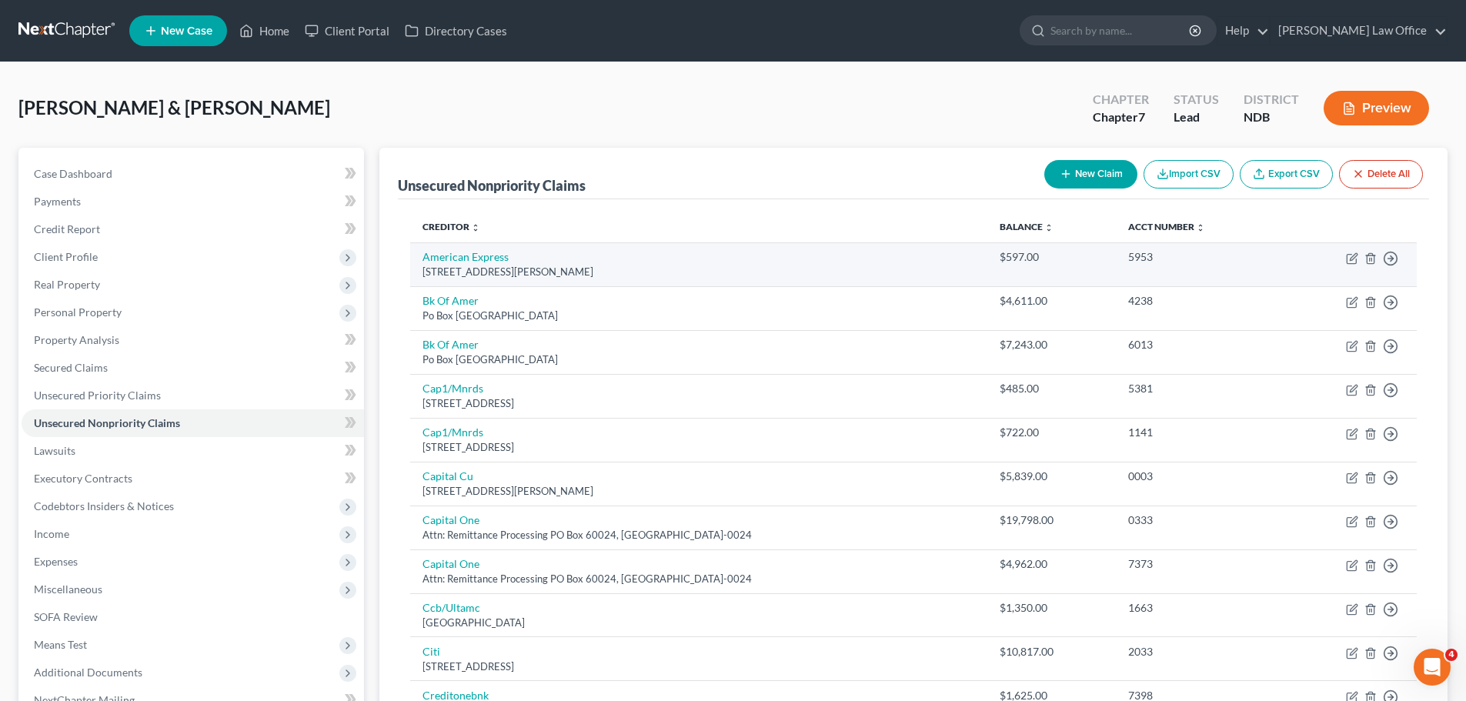
click at [1262, 298] on td "4238" at bounding box center [1198, 308] width 165 height 44
